Goal: Task Accomplishment & Management: Complete application form

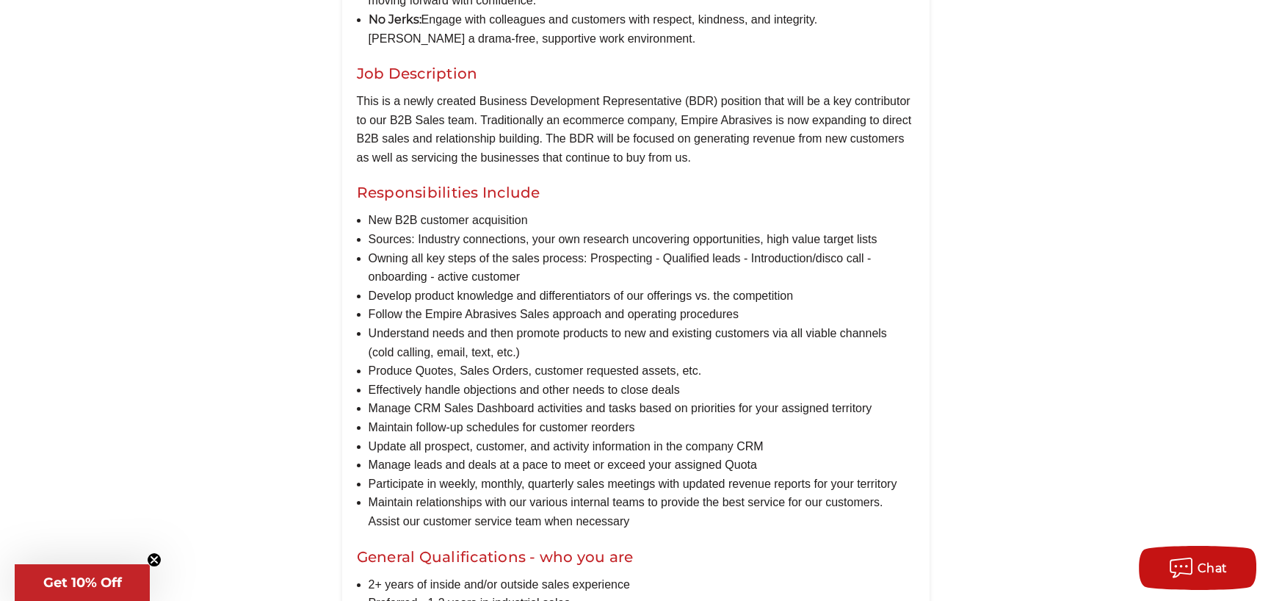
scroll to position [808, 0]
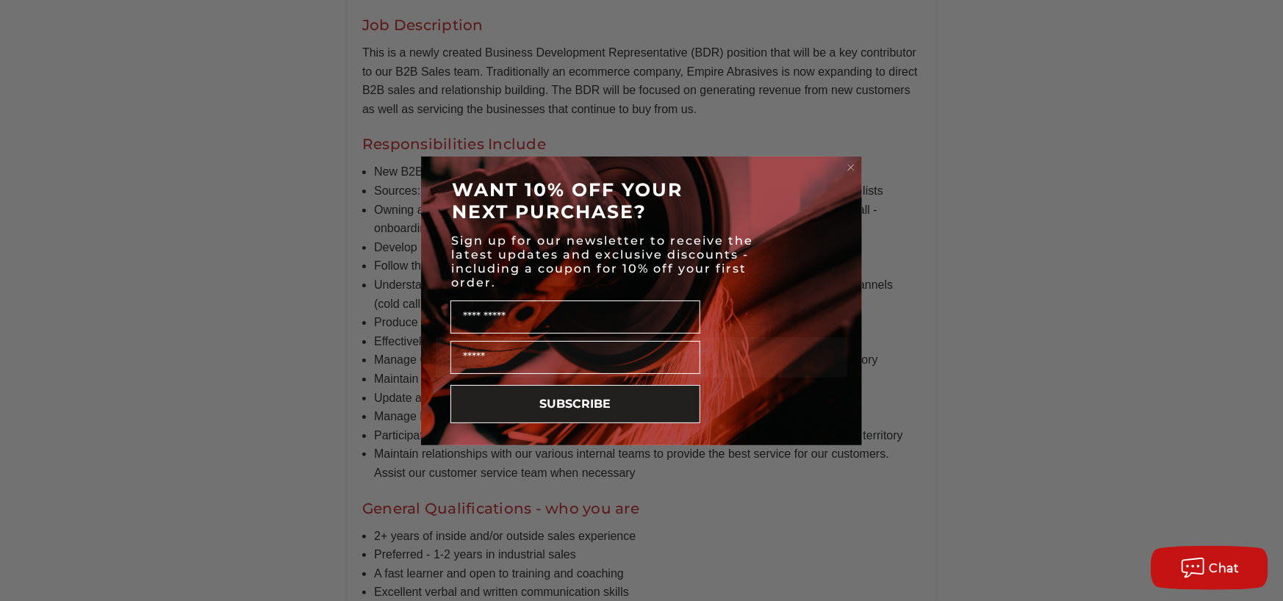
click at [852, 165] on circle "Close dialog" at bounding box center [851, 167] width 14 height 14
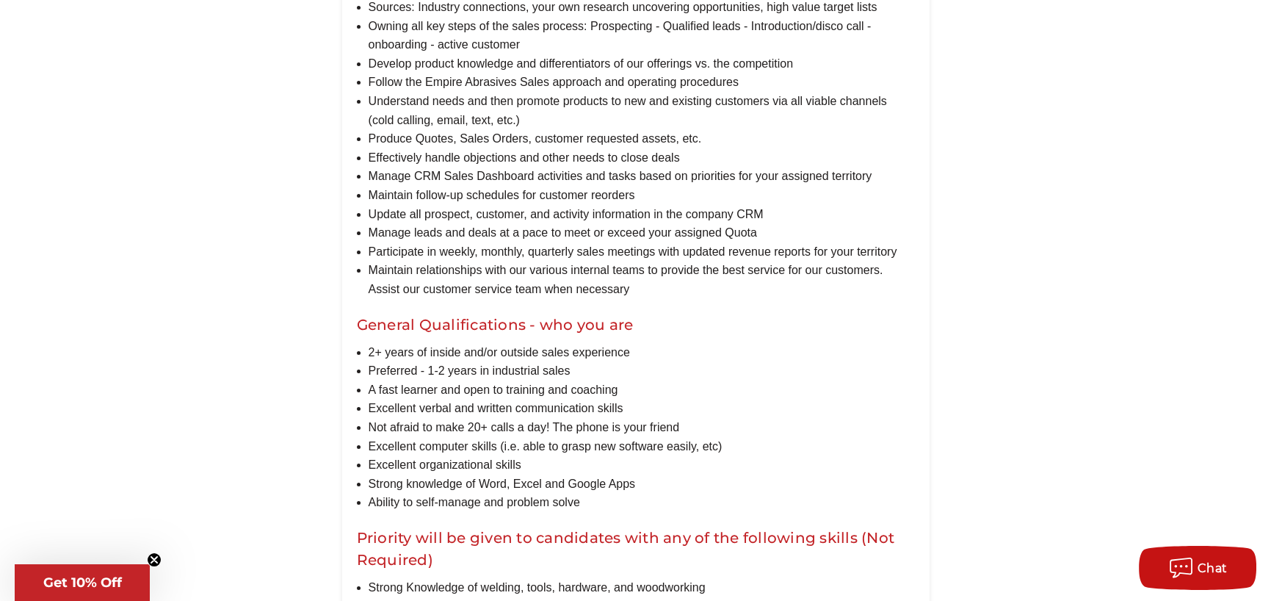
scroll to position [1028, 0]
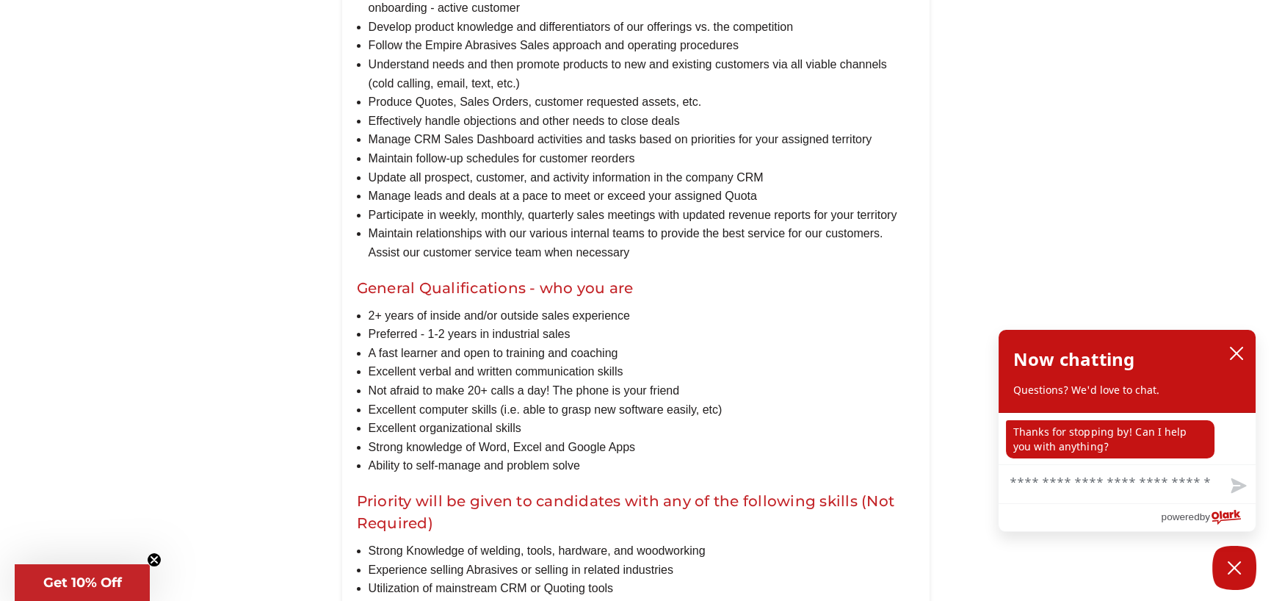
click at [485, 261] on li "Maintain relationships with our various internal teams to provide the best serv…" at bounding box center [642, 242] width 546 height 37
click at [1235, 357] on icon "close chatbox" at bounding box center [1237, 353] width 15 height 15
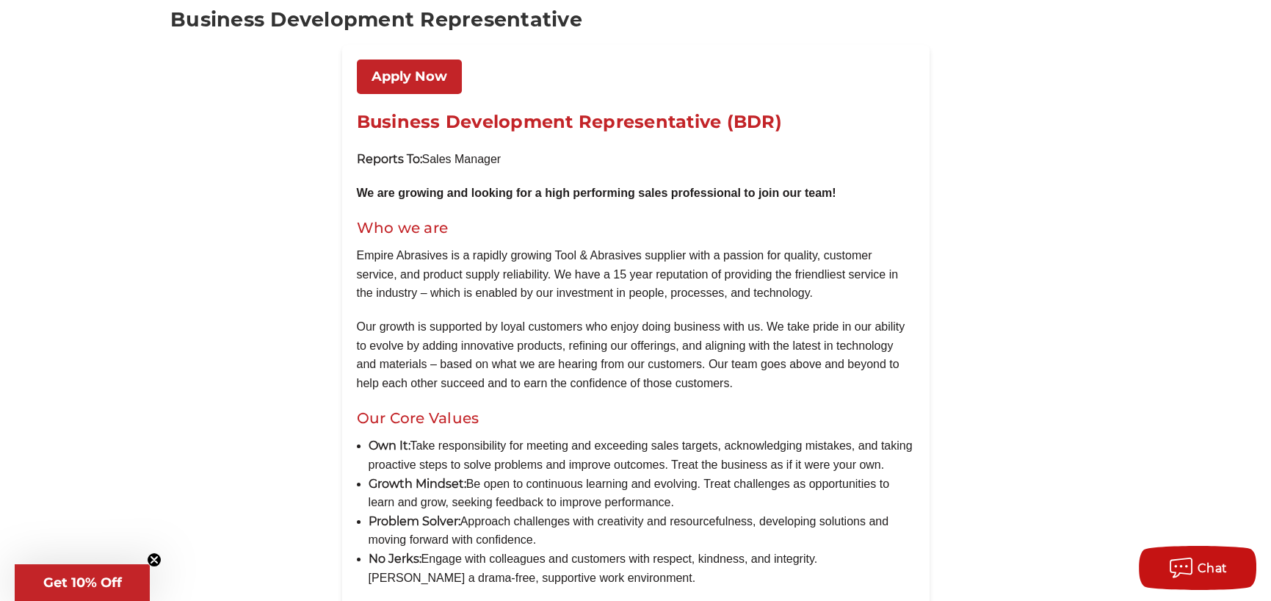
scroll to position [73, 0]
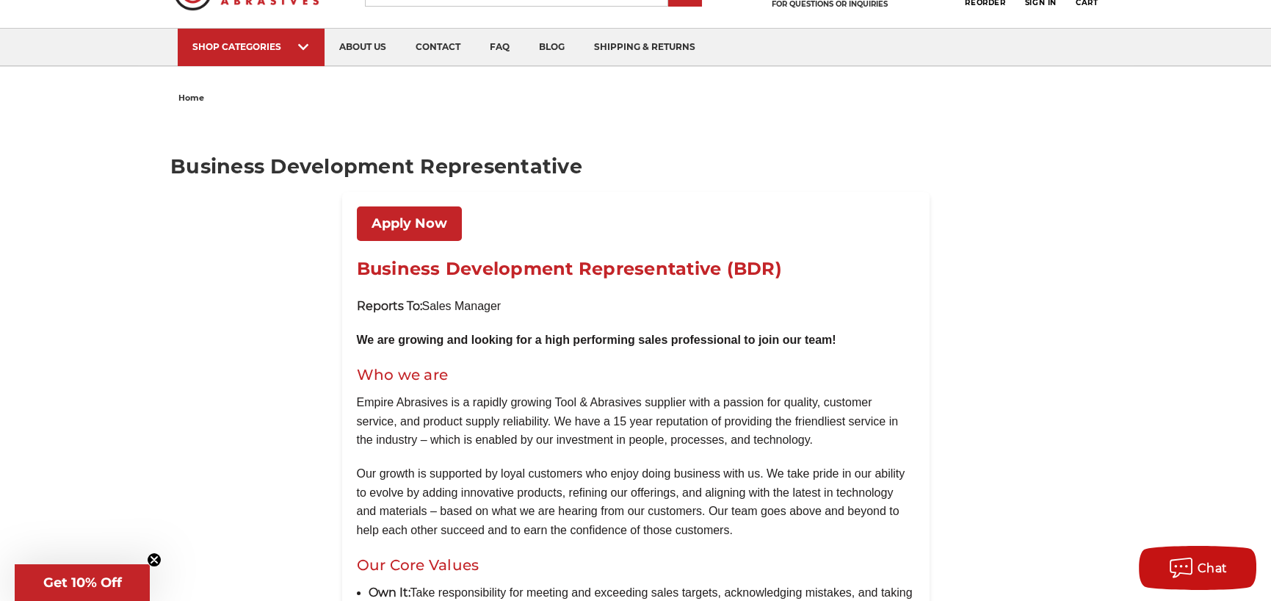
click at [415, 219] on link "Apply Now" at bounding box center [409, 223] width 105 height 35
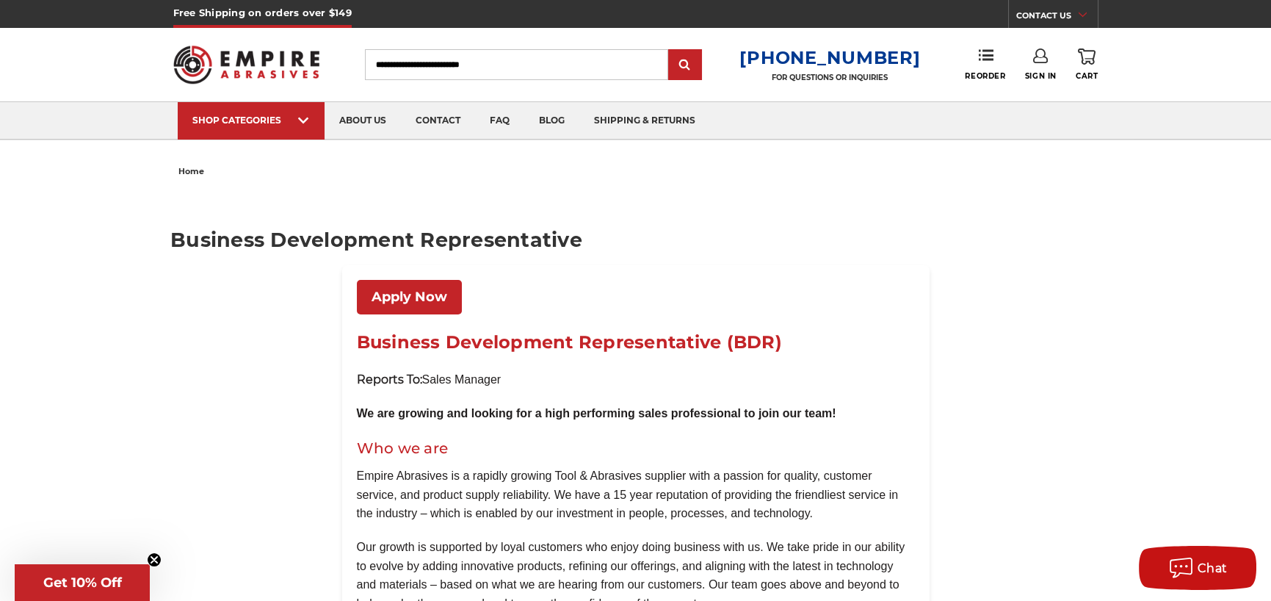
click at [396, 297] on link "Apply Now" at bounding box center [409, 297] width 105 height 35
